Goal: Find specific page/section: Find specific page/section

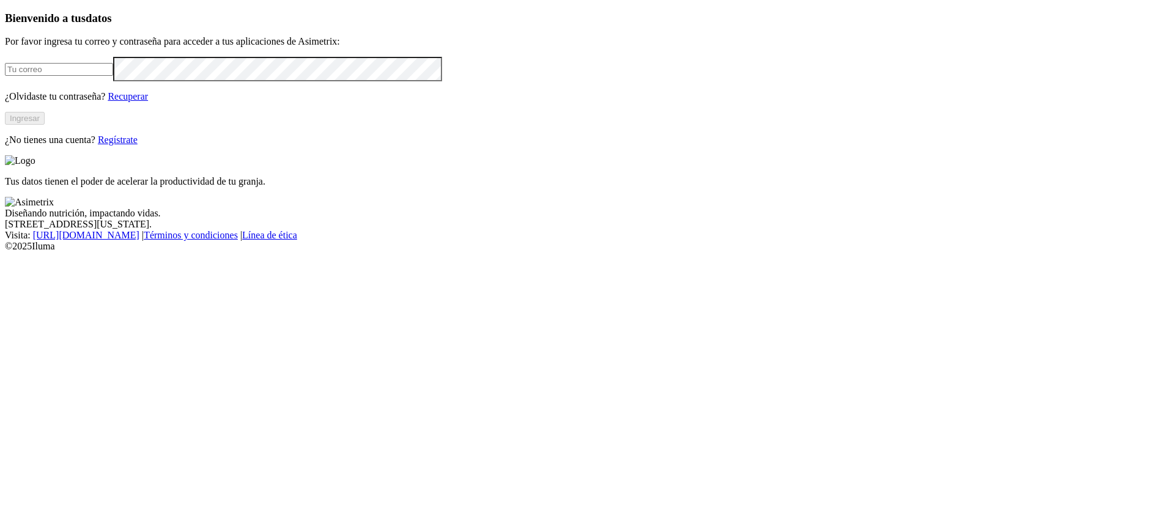
type input "[PERSON_NAME][EMAIL_ADDRESS][PERSON_NAME][DOMAIN_NAME]"
click at [45, 125] on button "Ingresar" at bounding box center [25, 118] width 40 height 13
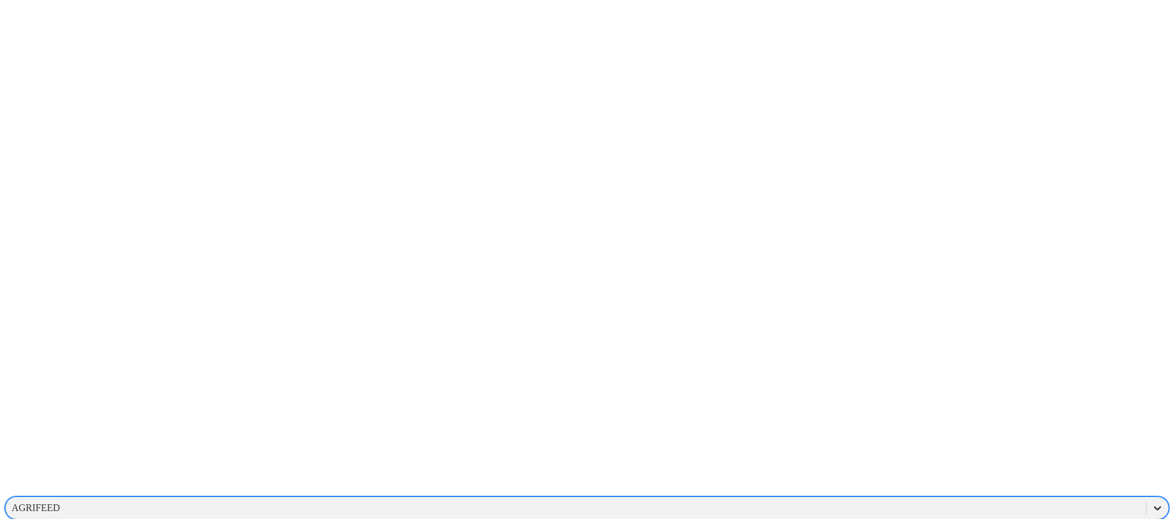
click at [1151, 502] on icon at bounding box center [1157, 508] width 12 height 12
click at [990, 456] on div "PROVIMI-[PERSON_NAME]" at bounding box center [587, 466] width 1164 height 21
